Goal: Ask a question: Seek information or help from site administrators or community

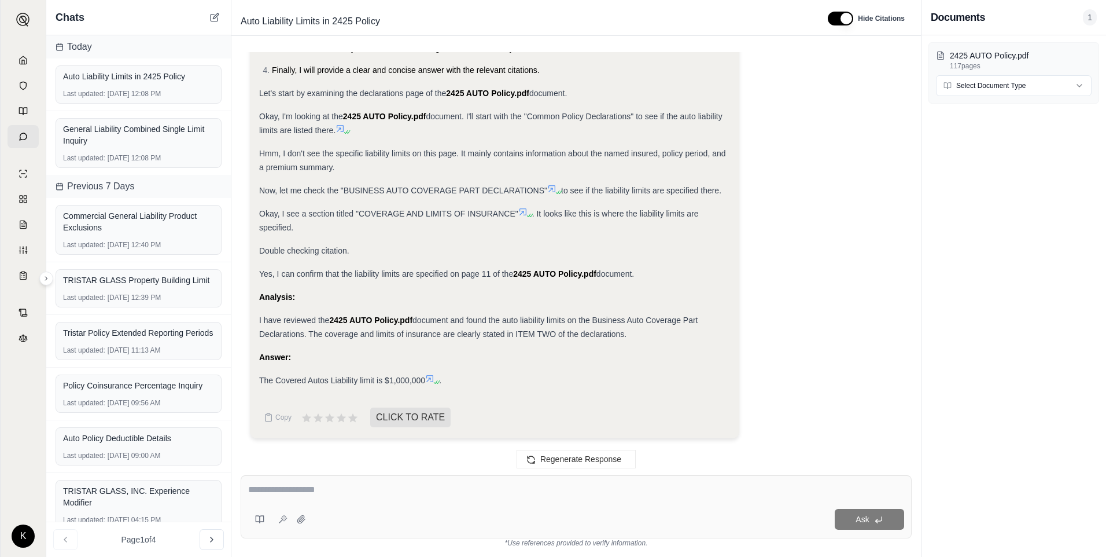
scroll to position [192, 0]
click at [23, 58] on icon at bounding box center [23, 60] width 9 height 9
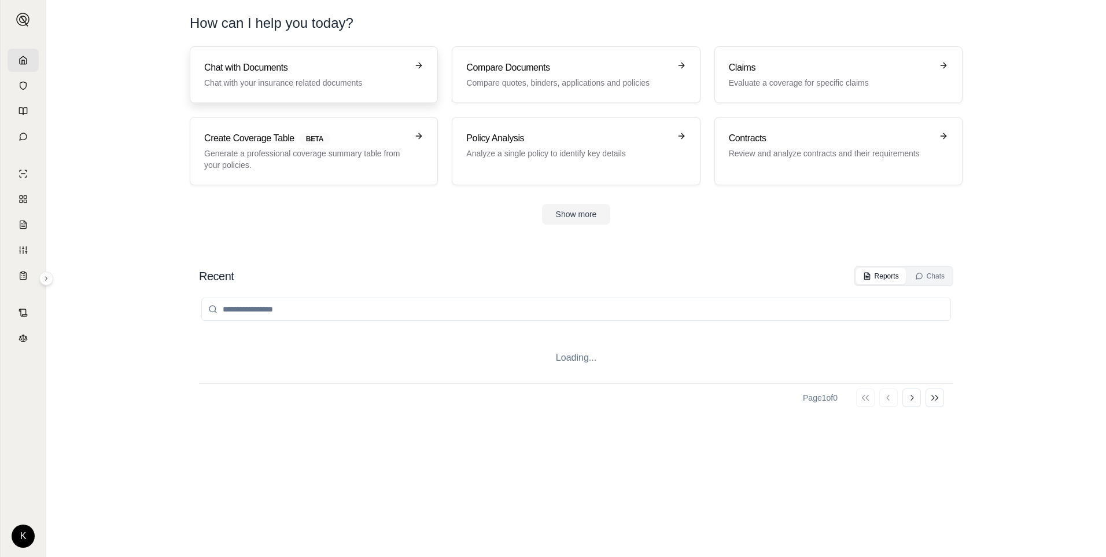
click at [267, 66] on h3 "Chat with Documents" at bounding box center [305, 68] width 203 height 14
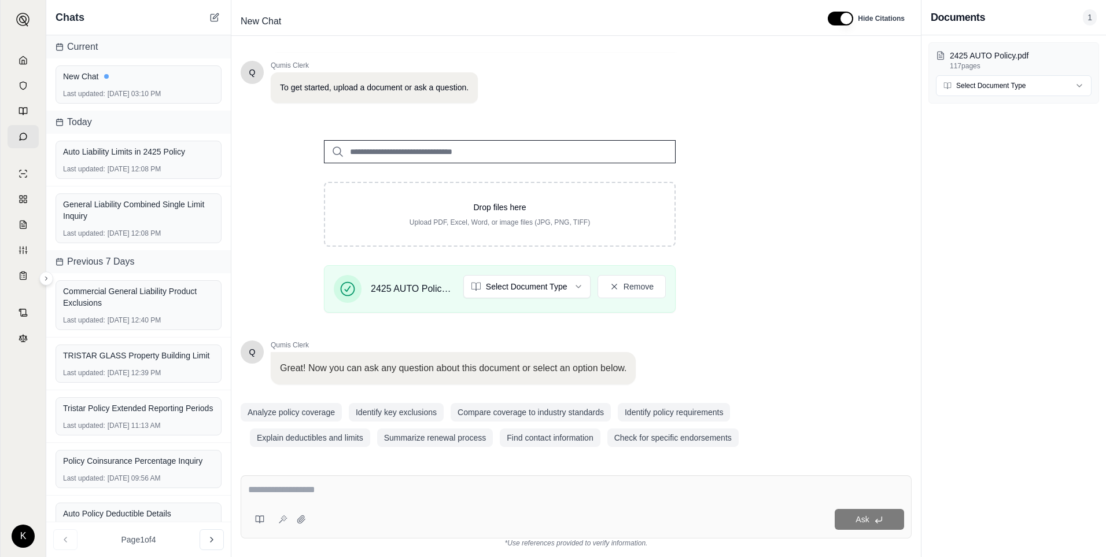
scroll to position [68, 0]
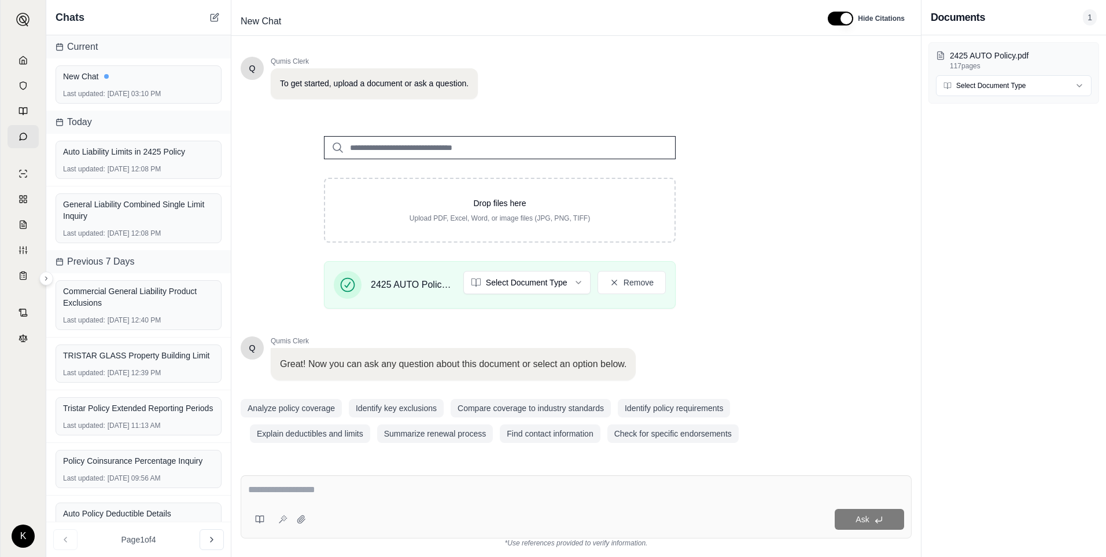
click at [367, 394] on div "Ask" at bounding box center [576, 506] width 671 height 63
type textarea "*"
type textarea "**********"
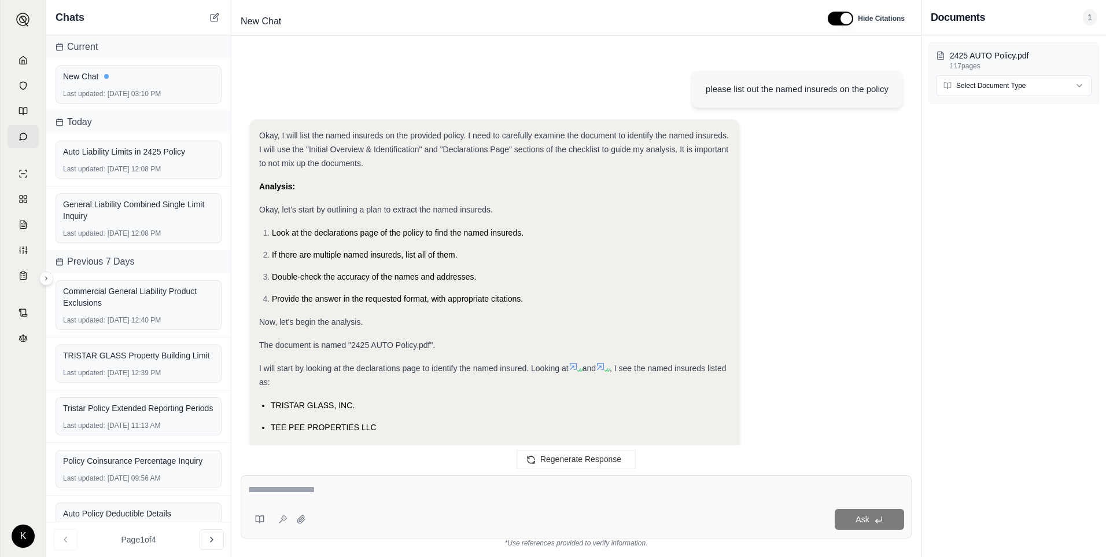
scroll to position [222, 0]
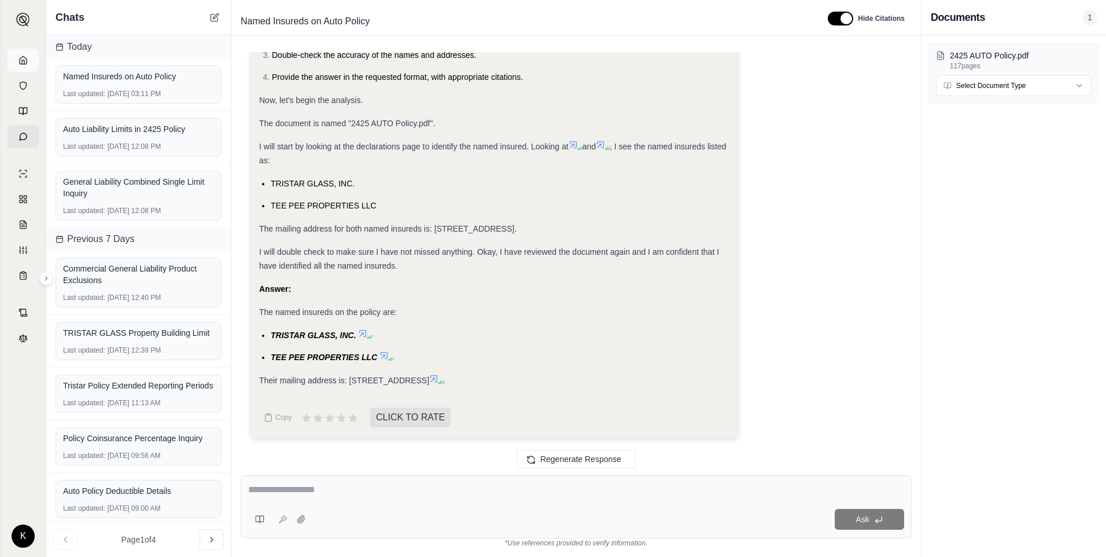
click at [19, 60] on icon at bounding box center [23, 60] width 9 height 9
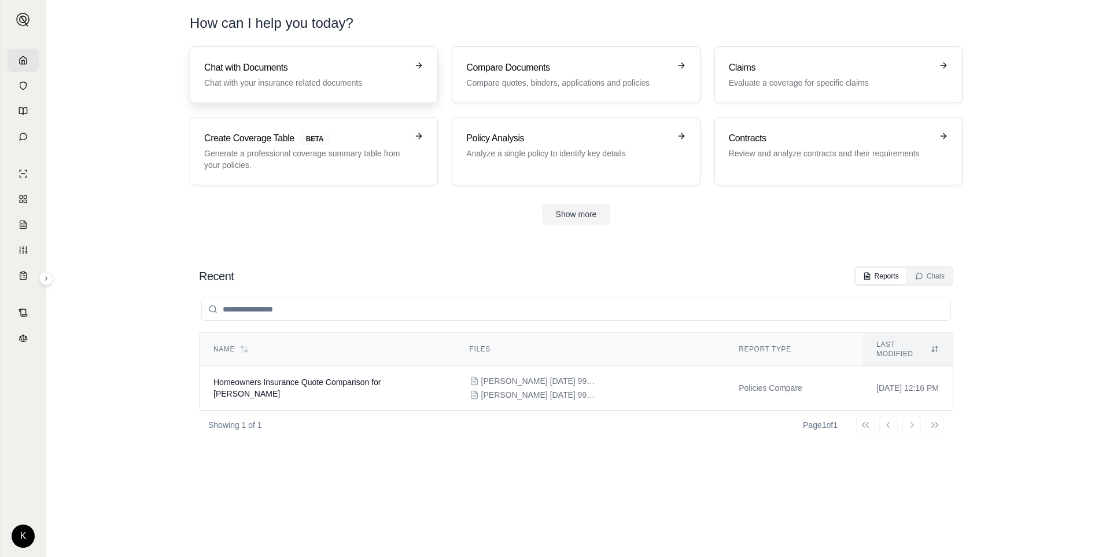
click at [264, 70] on h3 "Chat with Documents" at bounding box center [305, 68] width 203 height 14
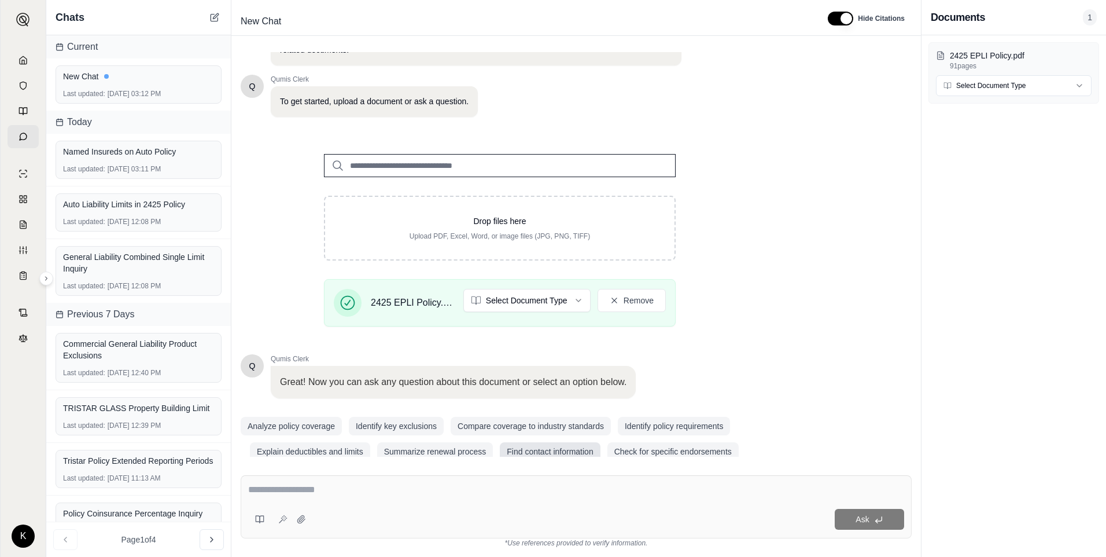
scroll to position [68, 0]
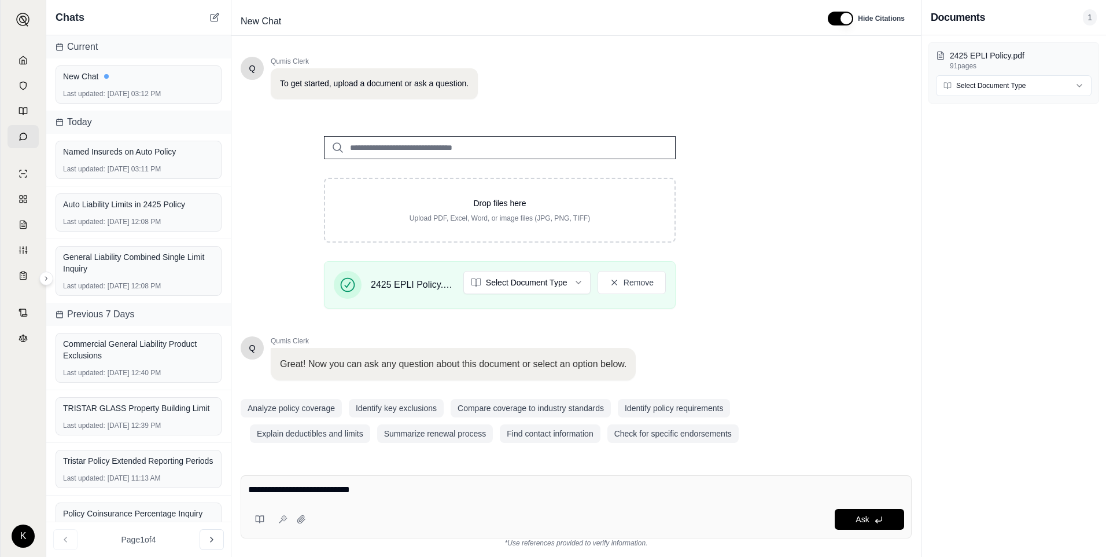
type textarea "**********"
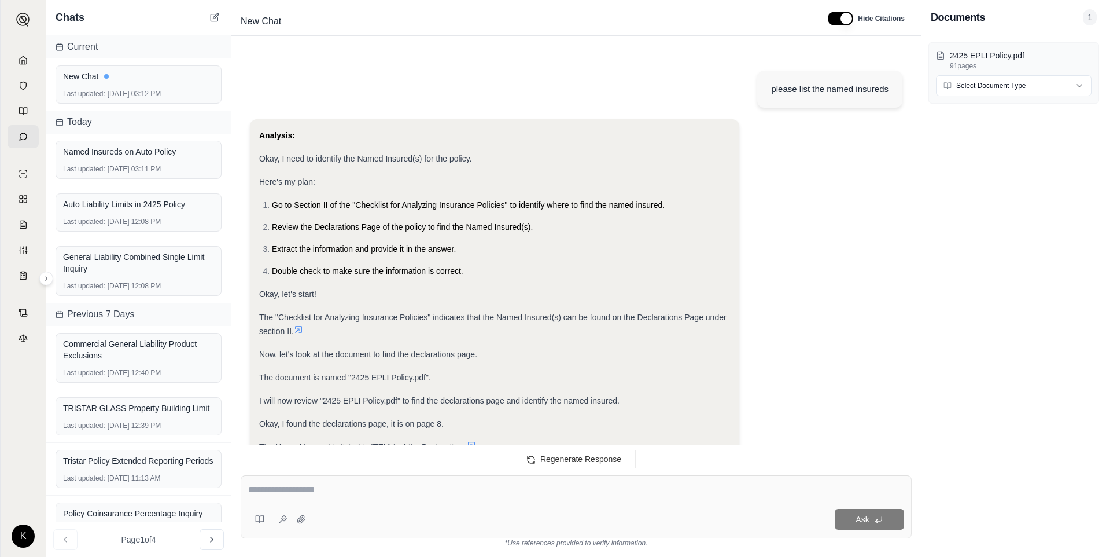
scroll to position [182, 0]
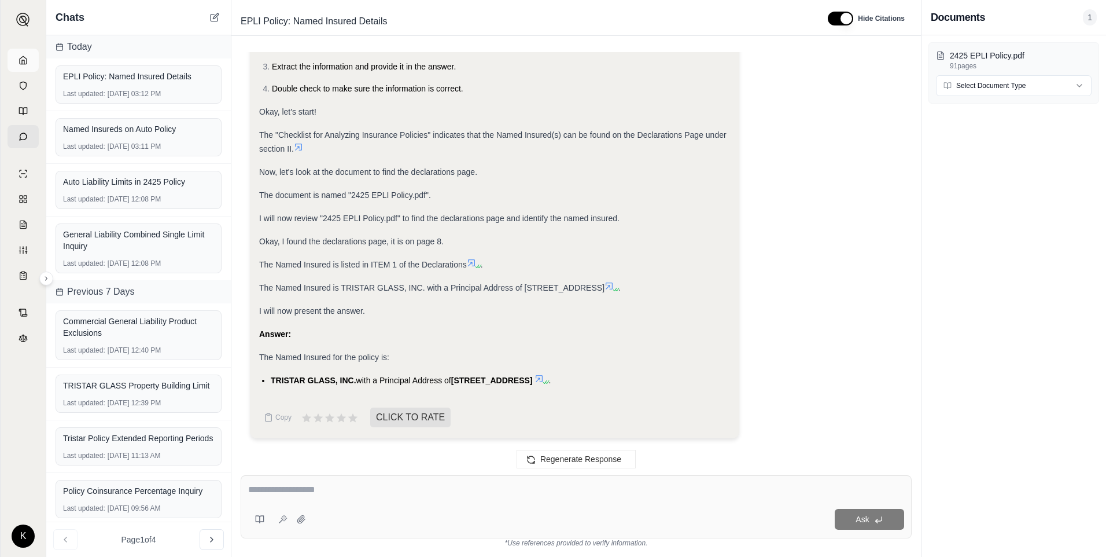
click at [26, 58] on icon at bounding box center [23, 60] width 7 height 8
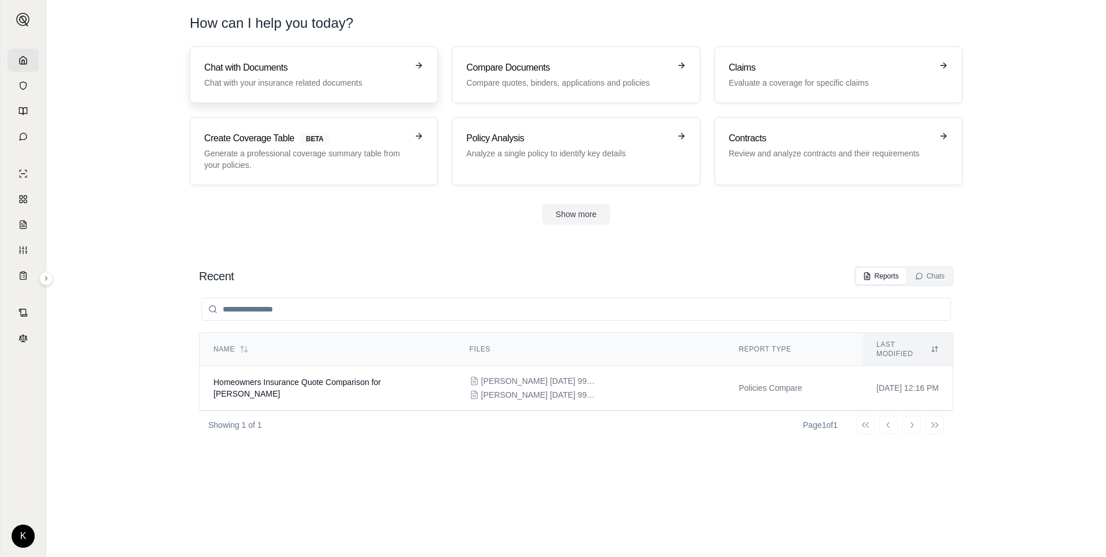
click at [270, 80] on p "Chat with your insurance related documents" at bounding box center [305, 83] width 203 height 12
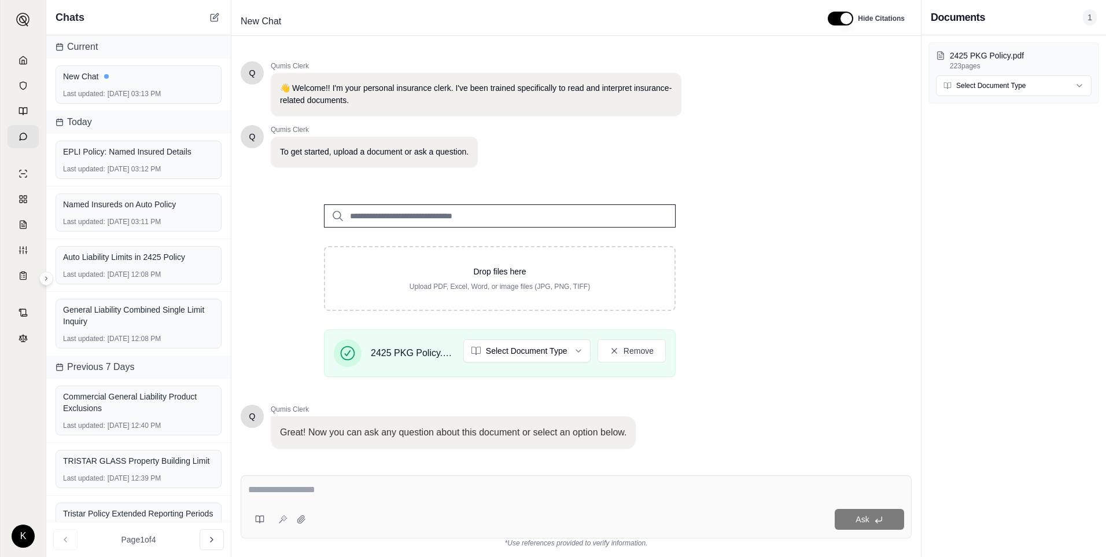
scroll to position [68, 0]
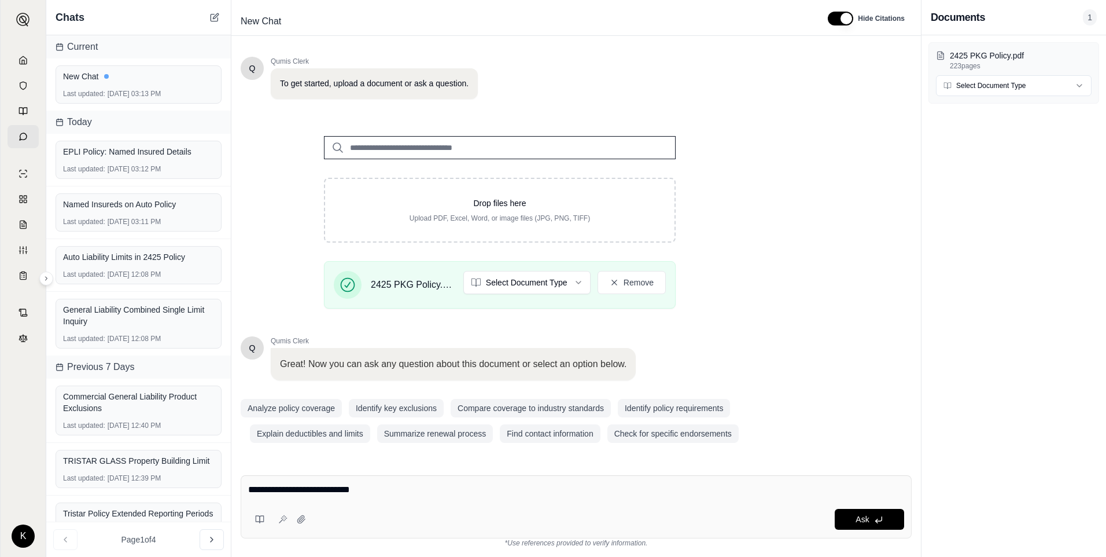
type textarea "**********"
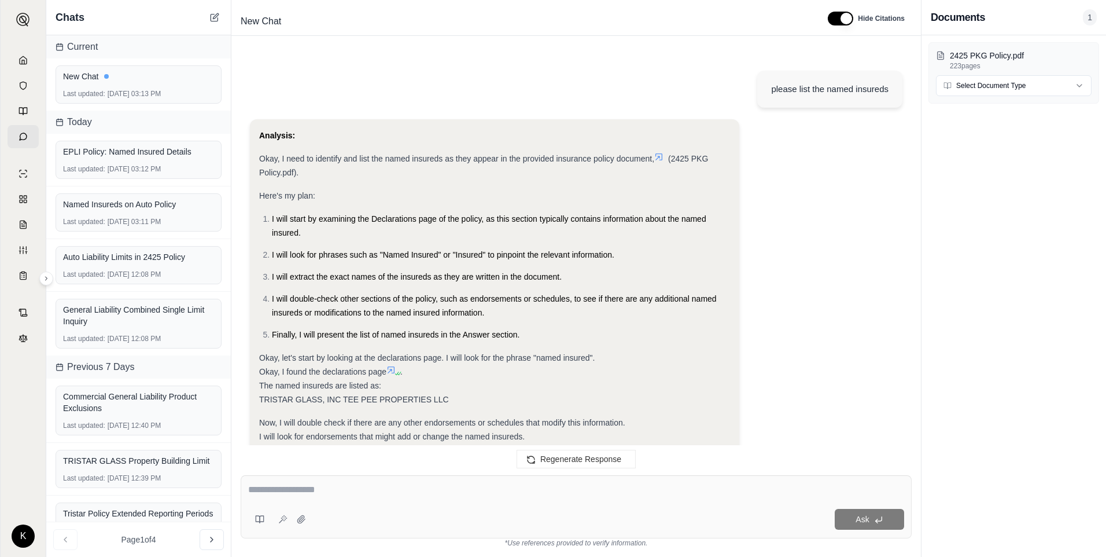
scroll to position [240, 0]
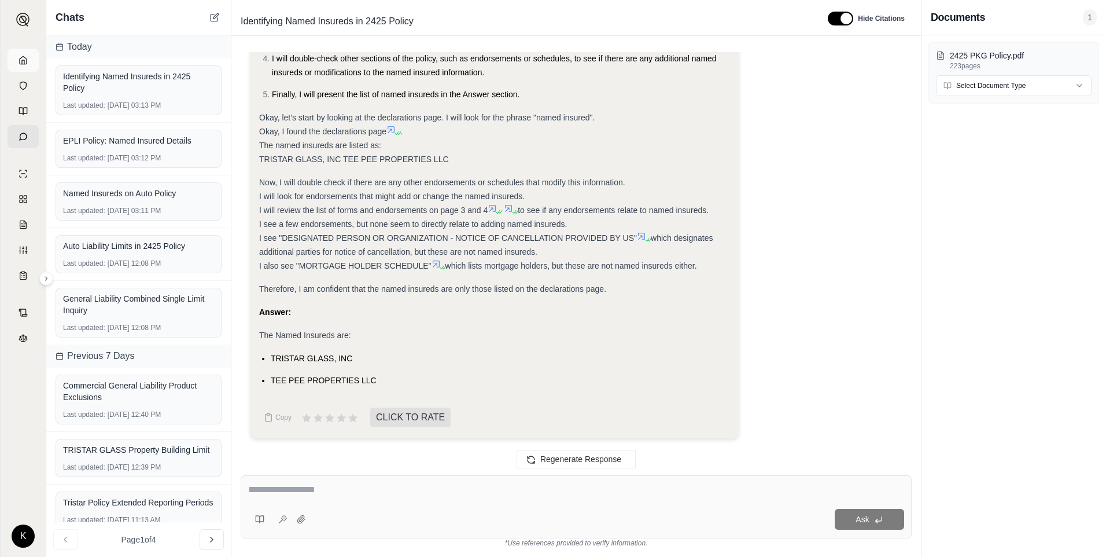
click at [26, 66] on link at bounding box center [23, 60] width 31 height 23
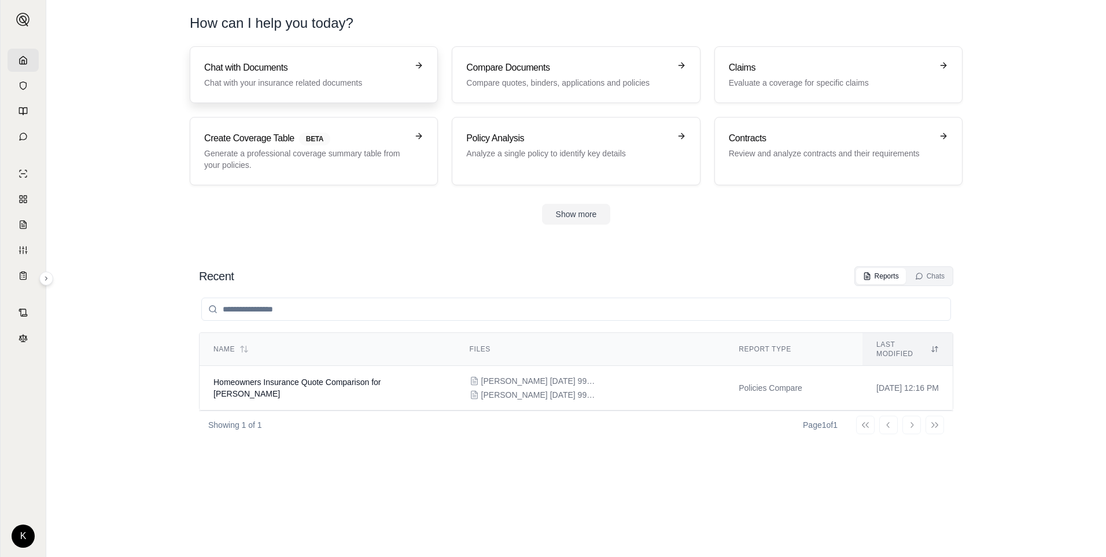
click at [280, 79] on p "Chat with your insurance related documents" at bounding box center [305, 83] width 203 height 12
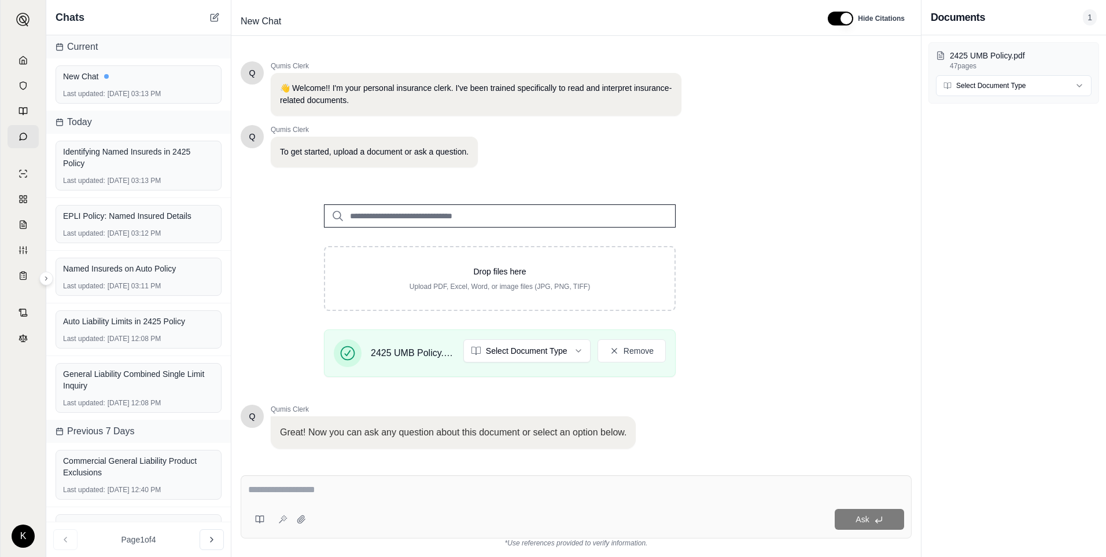
scroll to position [68, 0]
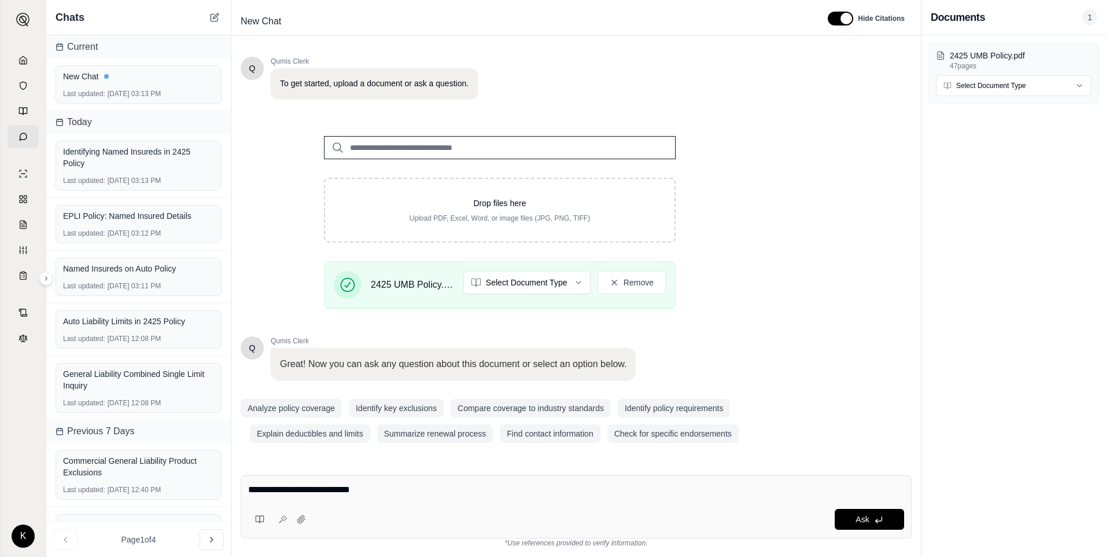
type textarea "**********"
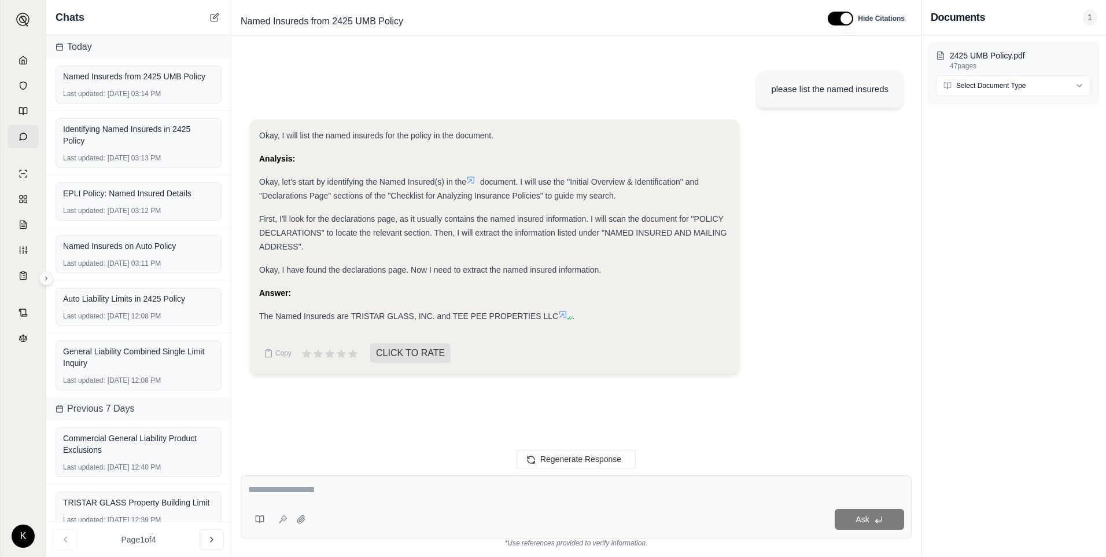
click at [24, 53] on link at bounding box center [23, 60] width 31 height 23
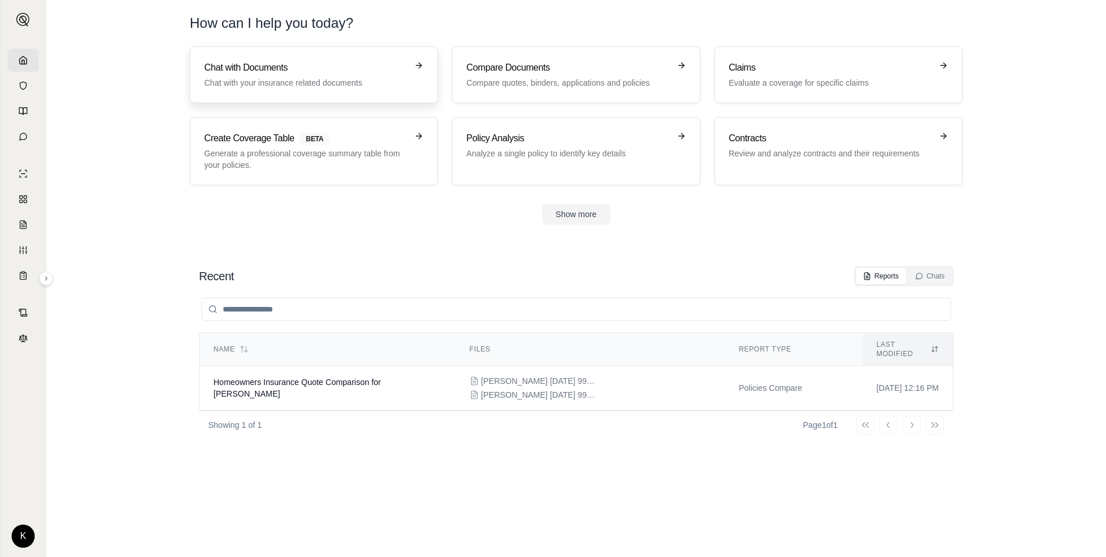
click at [275, 70] on h3 "Chat with Documents" at bounding box center [305, 68] width 203 height 14
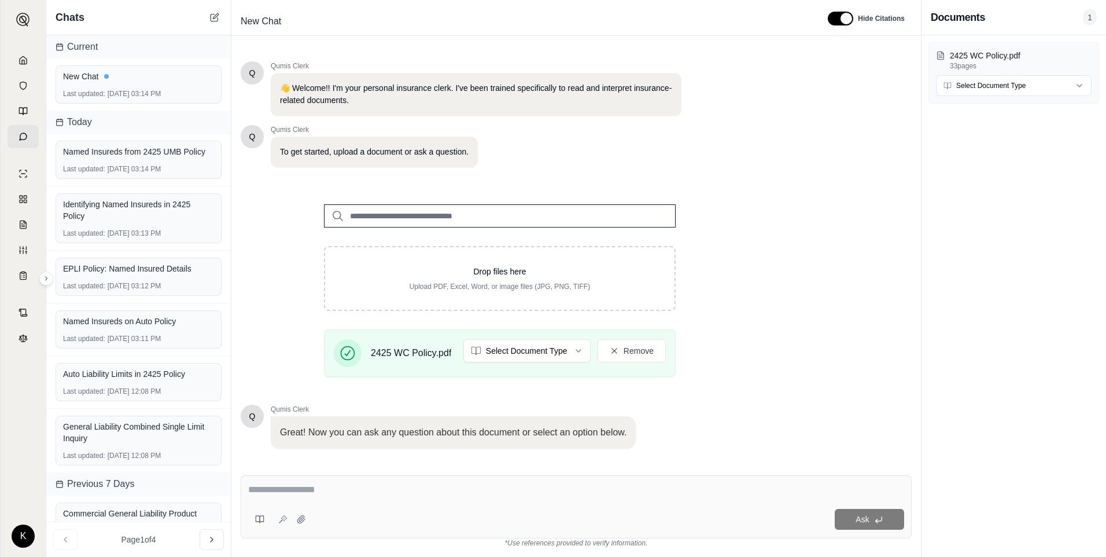
scroll to position [68, 0]
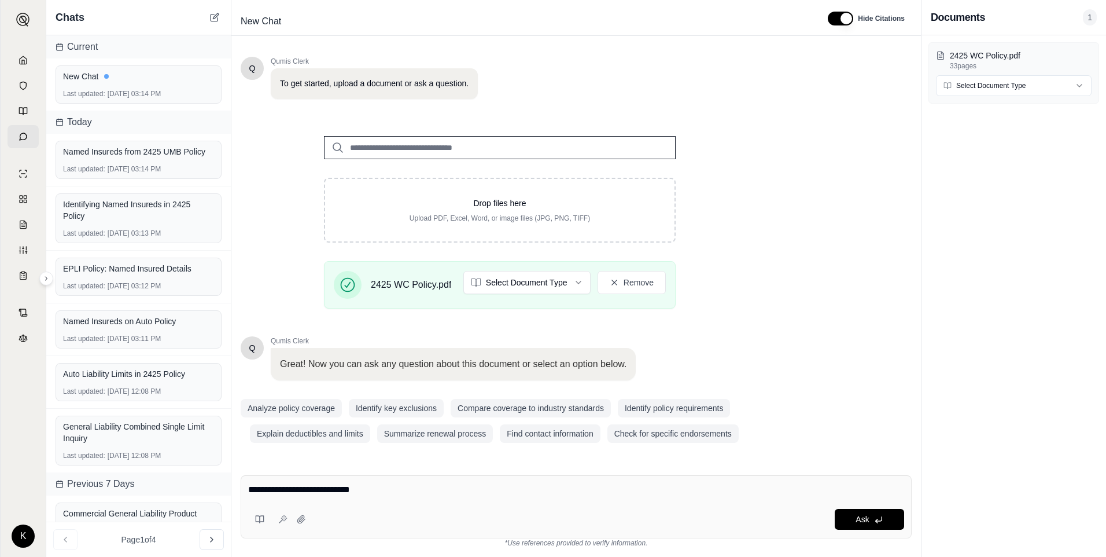
type textarea "**********"
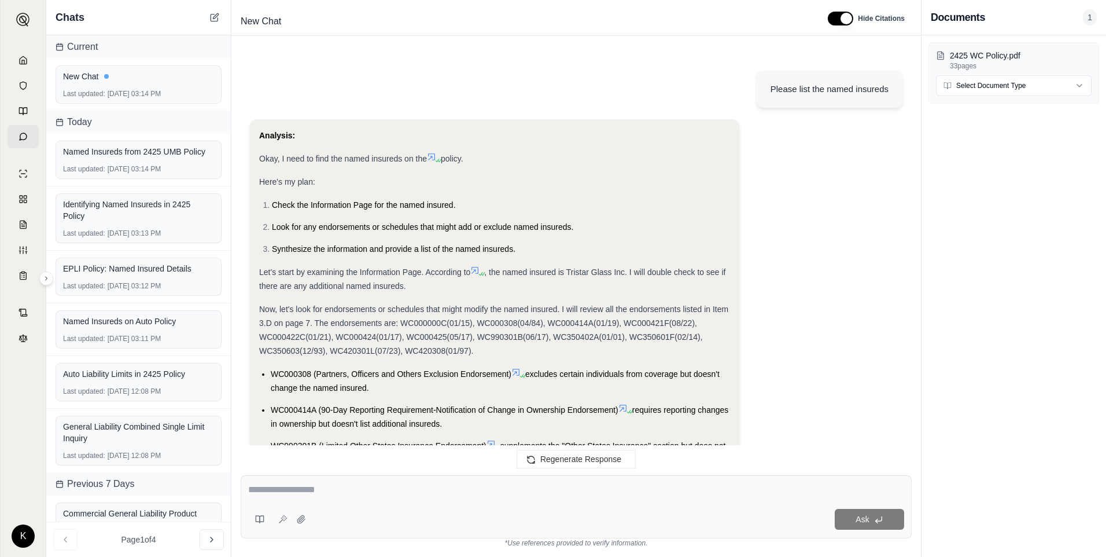
scroll to position [281, 0]
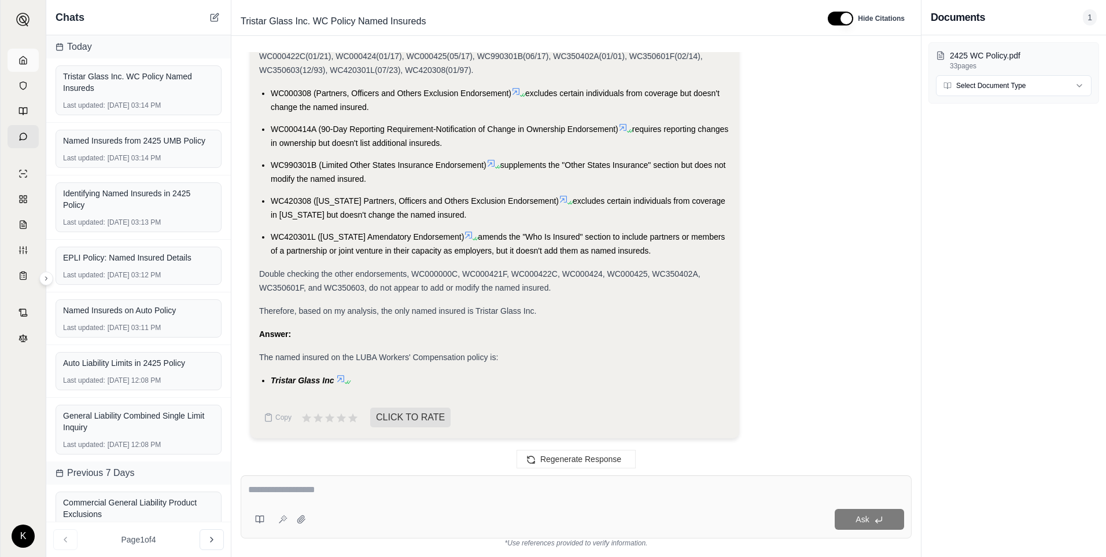
click at [23, 68] on link at bounding box center [23, 60] width 31 height 23
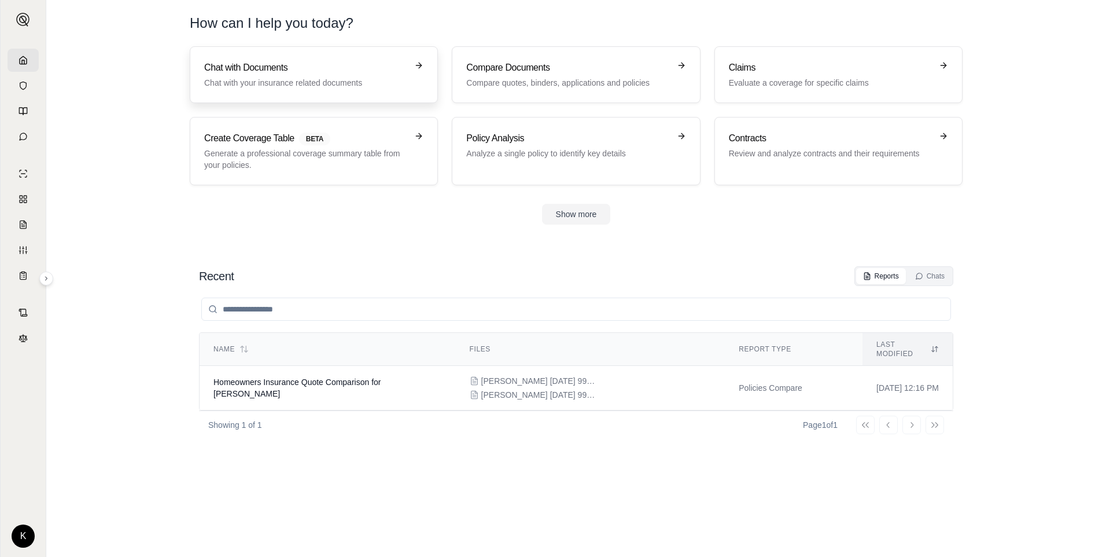
click at [333, 68] on h3 "Chat with Documents" at bounding box center [305, 68] width 203 height 14
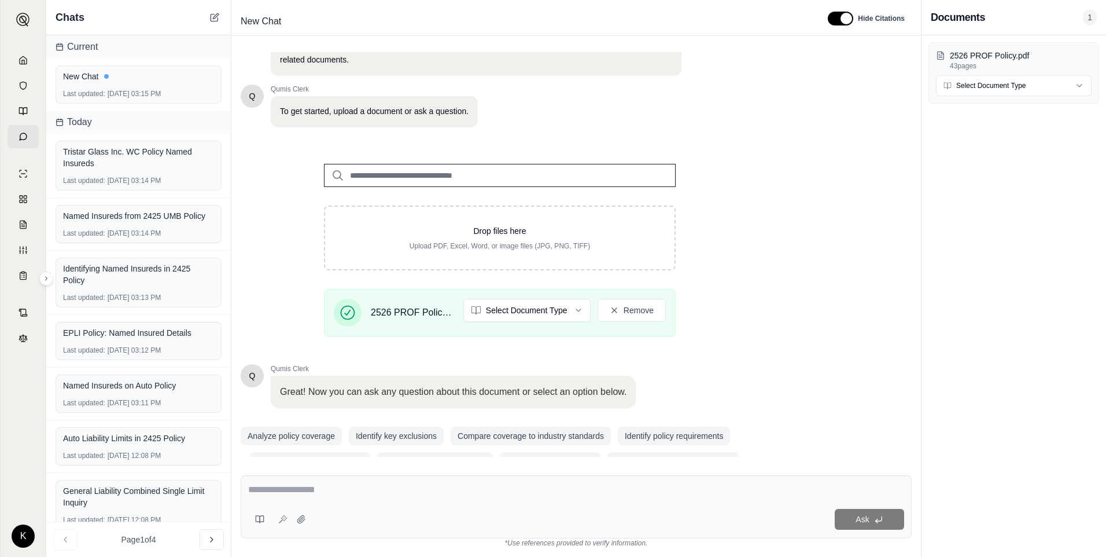
scroll to position [68, 0]
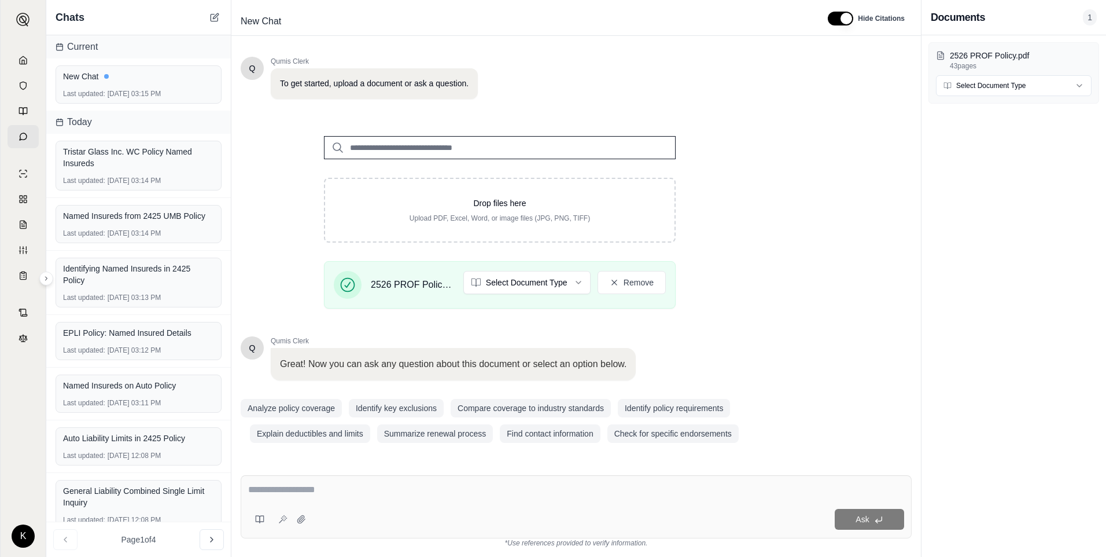
click at [332, 394] on textarea at bounding box center [576, 490] width 656 height 14
type textarea "**********"
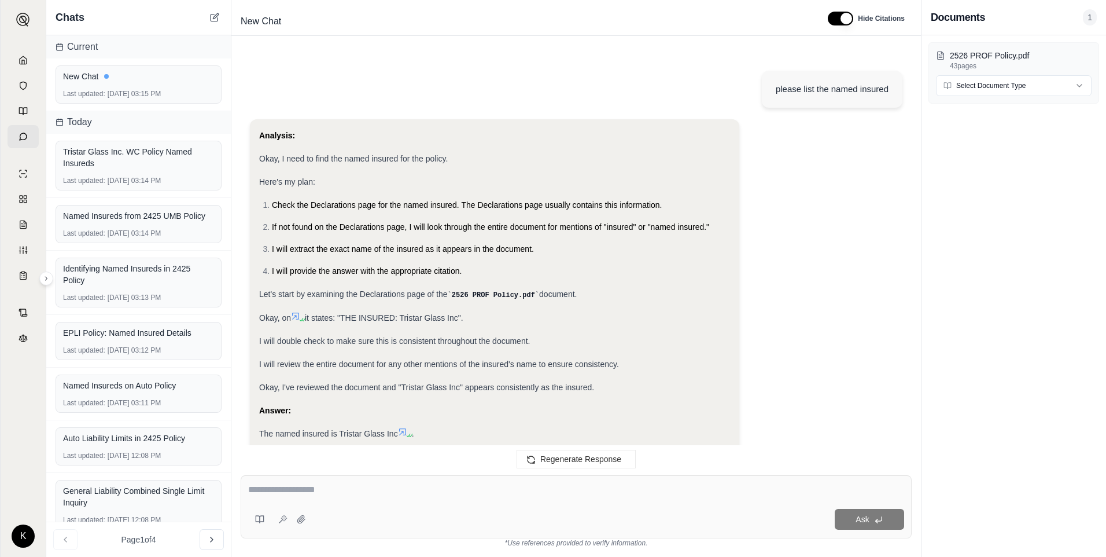
scroll to position [53, 0]
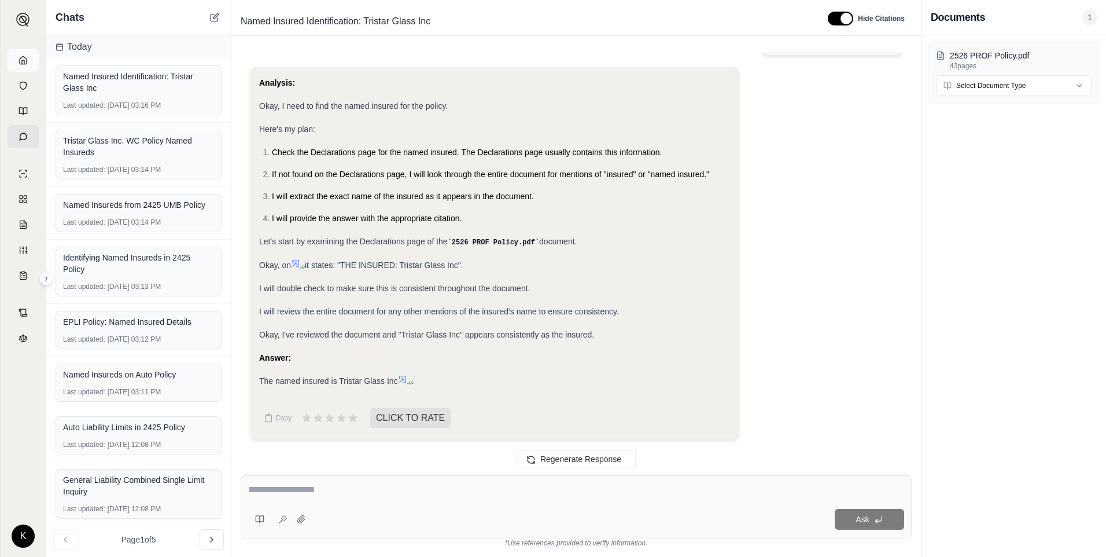
click at [24, 64] on icon at bounding box center [23, 60] width 9 height 9
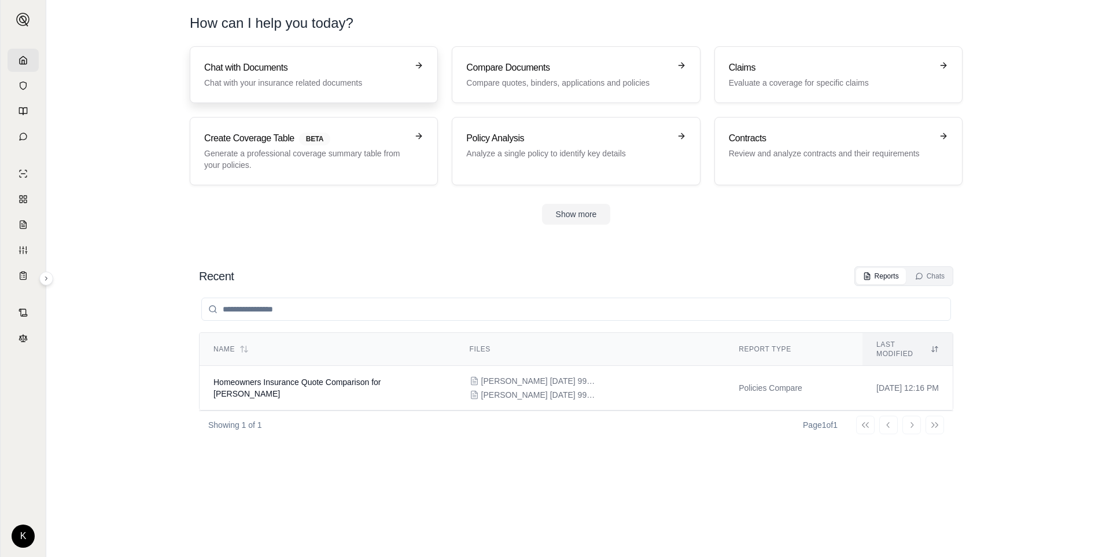
click at [318, 79] on p "Chat with your insurance related documents" at bounding box center [305, 83] width 203 height 12
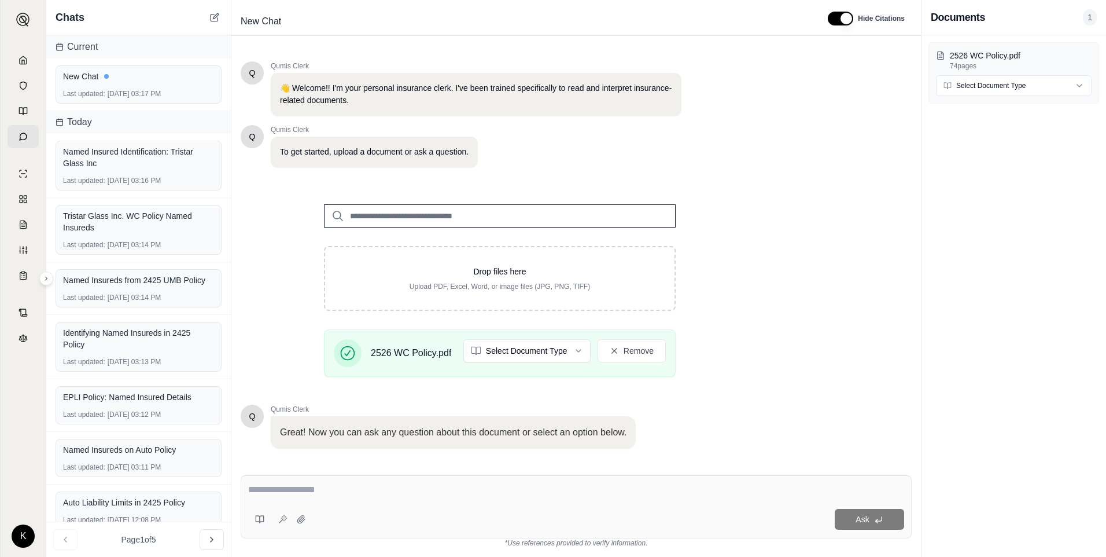
scroll to position [68, 0]
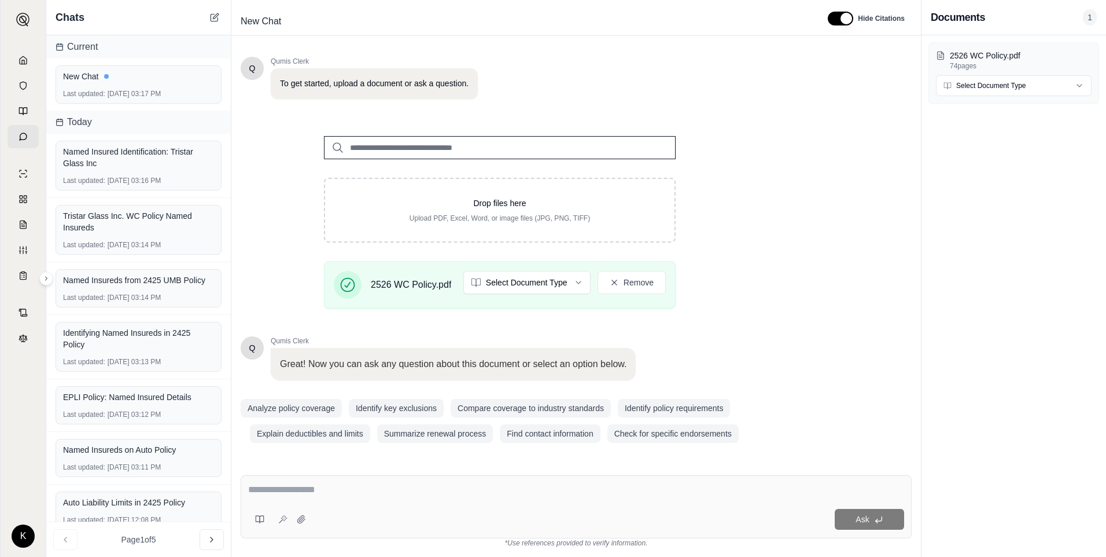
click at [311, 394] on textarea at bounding box center [576, 490] width 656 height 14
type textarea "**********"
